Goal: Task Accomplishment & Management: Use online tool/utility

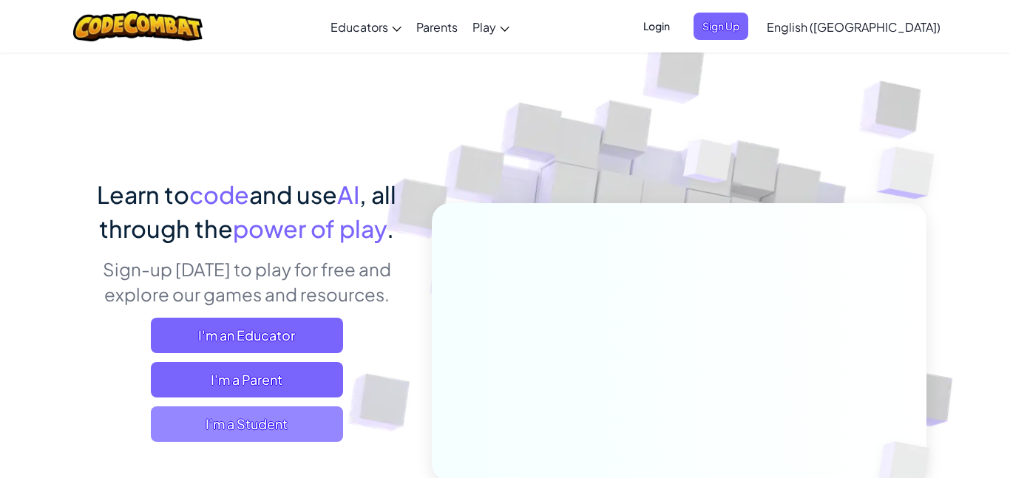
click at [293, 431] on span "I'm a Student" at bounding box center [247, 424] width 192 height 35
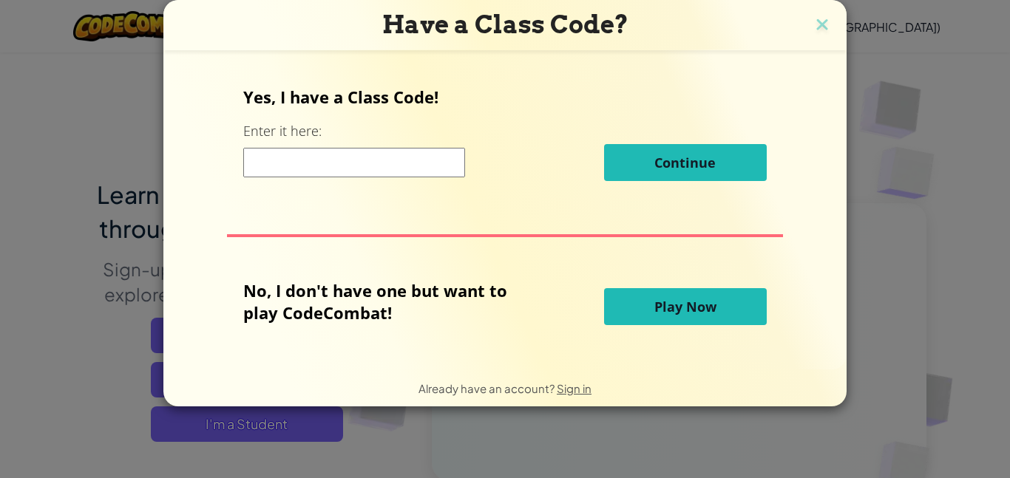
click at [428, 153] on input at bounding box center [354, 163] width 222 height 30
type input "FBK37Q"
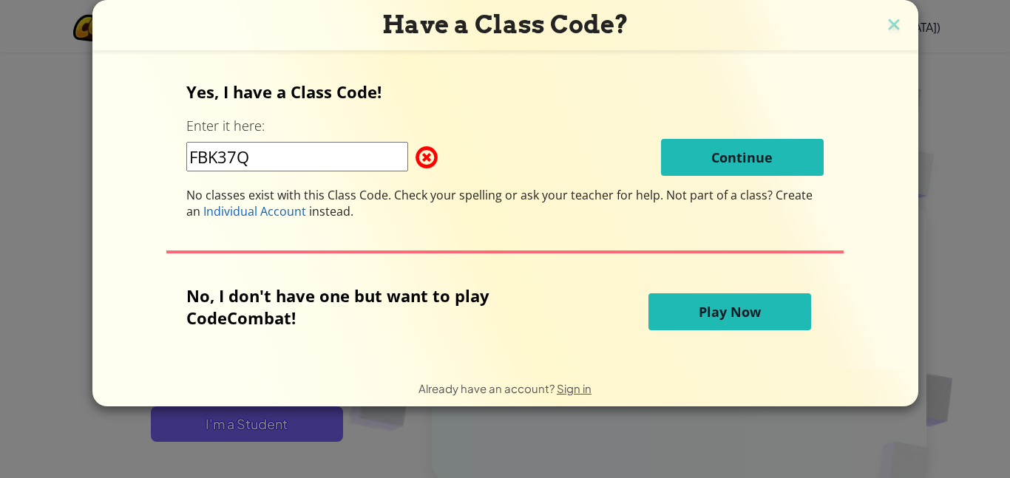
click at [387, 155] on input "FBK37Q" at bounding box center [297, 157] width 222 height 30
click at [777, 308] on button "Play Now" at bounding box center [729, 311] width 163 height 37
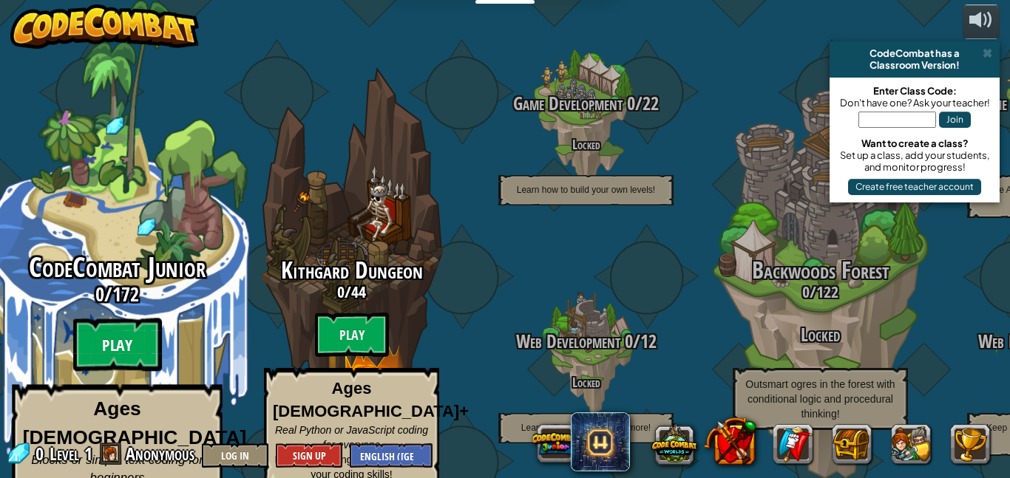
click at [112, 319] on btn "Play" at bounding box center [117, 345] width 89 height 53
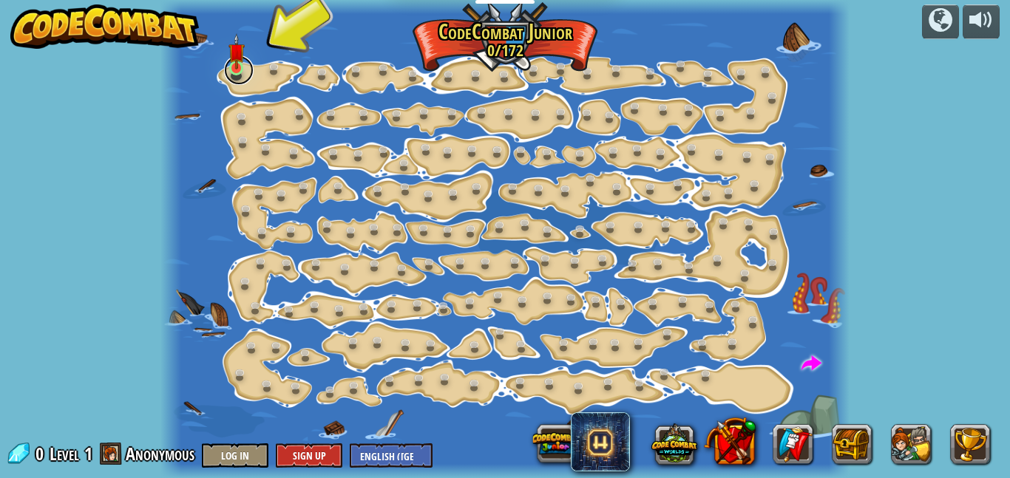
click at [249, 75] on link at bounding box center [239, 70] width 30 height 30
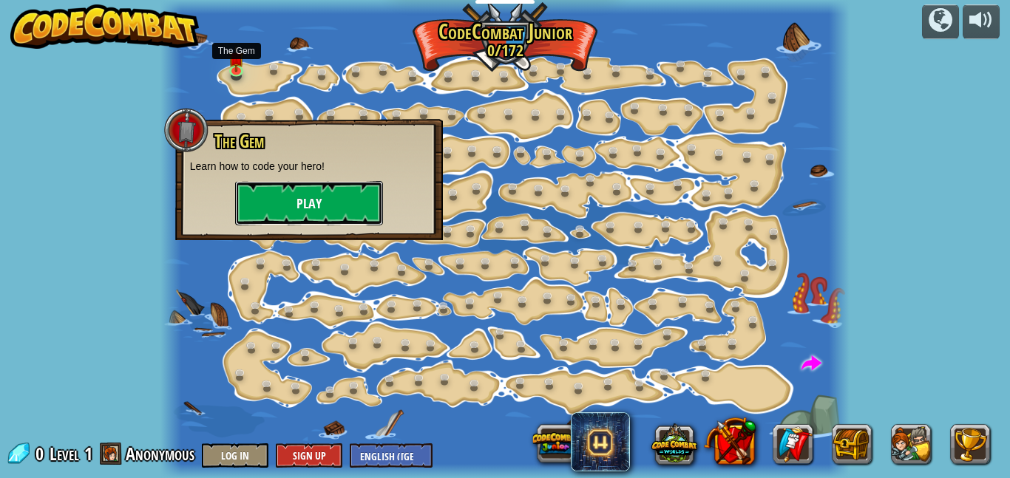
click at [330, 203] on button "Play" at bounding box center [309, 203] width 148 height 44
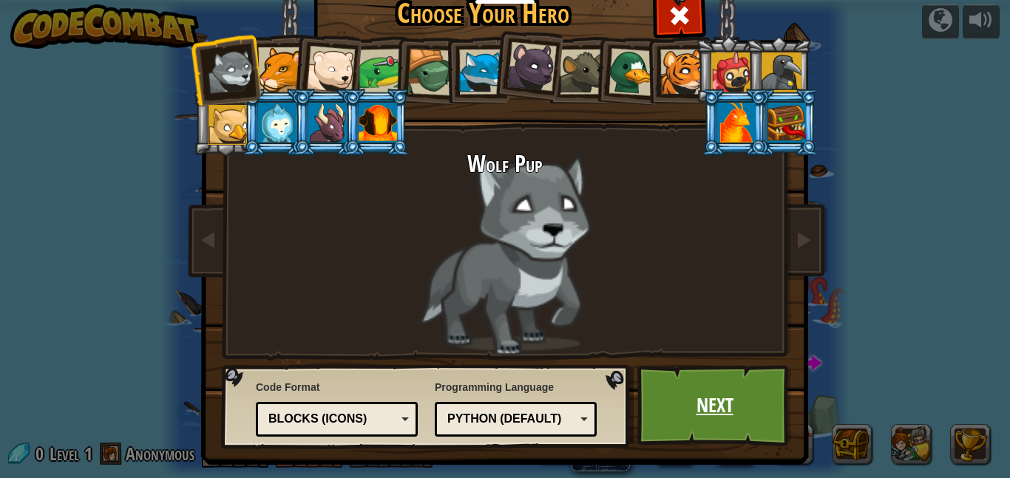
click at [715, 396] on link "Next" at bounding box center [714, 405] width 155 height 81
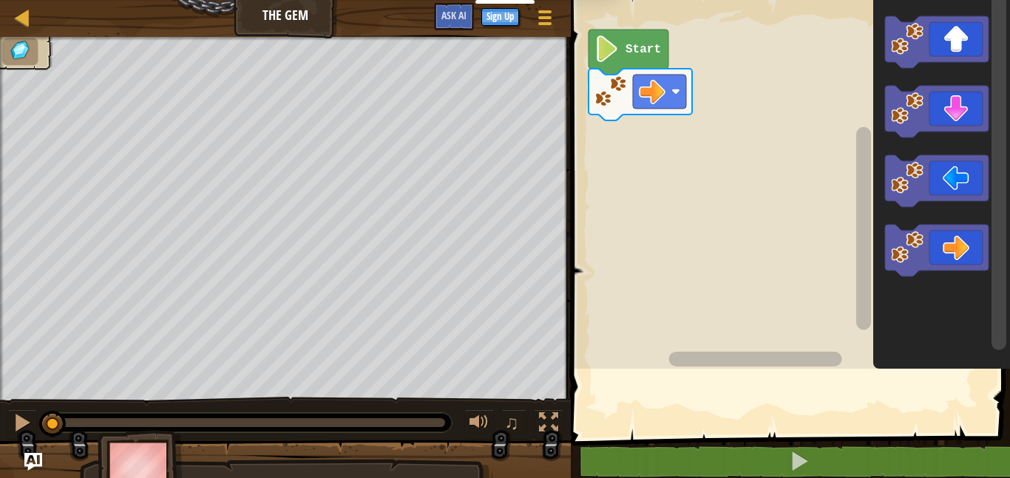
click at [629, 312] on rect "Blockly Workspace" at bounding box center [788, 181] width 444 height 376
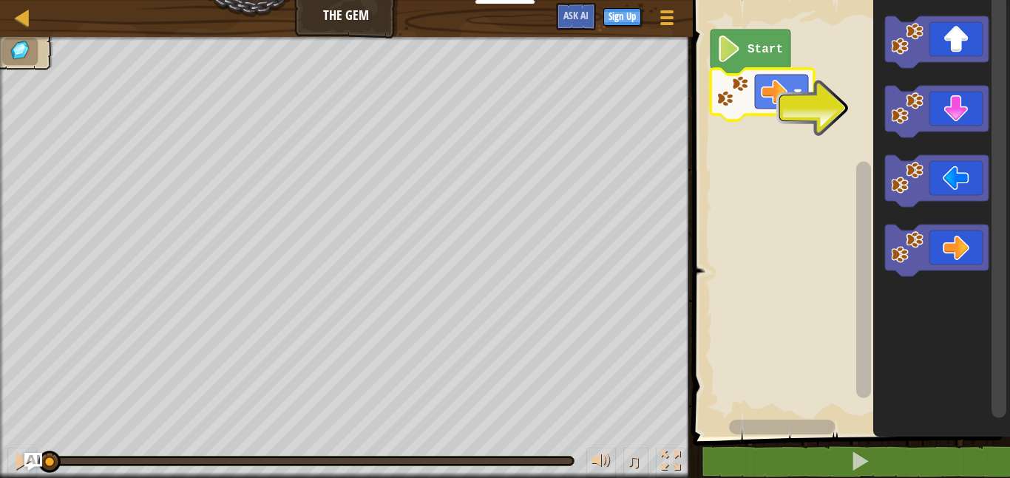
click at [770, 90] on image "Blockly Workspace" at bounding box center [774, 91] width 27 height 27
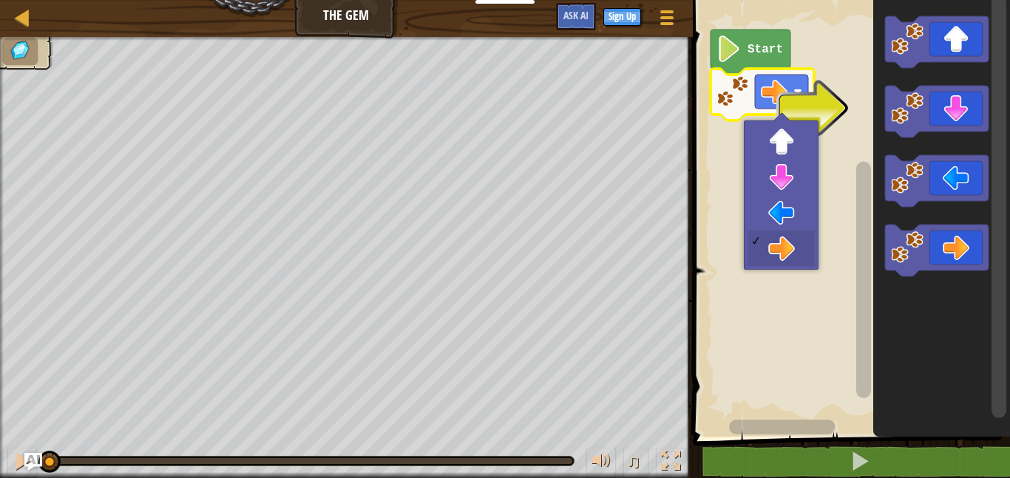
click at [925, 96] on icon "Blockly Workspace" at bounding box center [937, 112] width 104 height 52
